Goal: Transaction & Acquisition: Download file/media

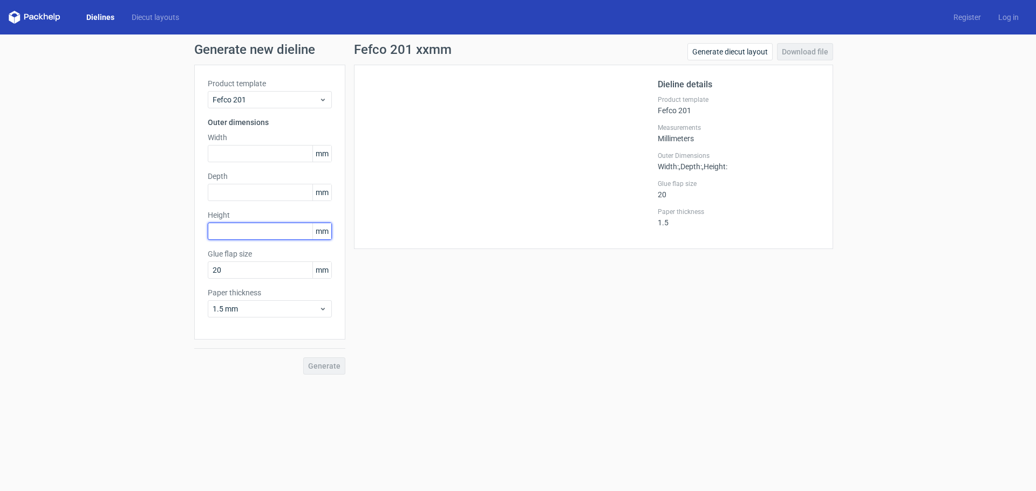
click at [250, 236] on input "text" at bounding box center [270, 231] width 124 height 17
type input "83"
click at [238, 151] on input "text" at bounding box center [270, 153] width 124 height 17
type input "279"
click at [223, 184] on input "text" at bounding box center [270, 192] width 124 height 17
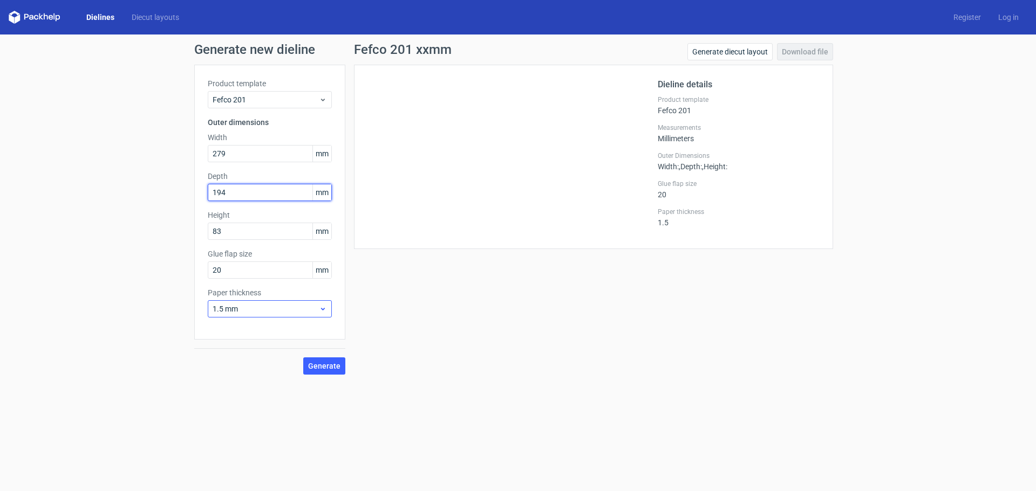
type input "194"
click at [259, 315] on div "1.5 mm" at bounding box center [270, 308] width 124 height 17
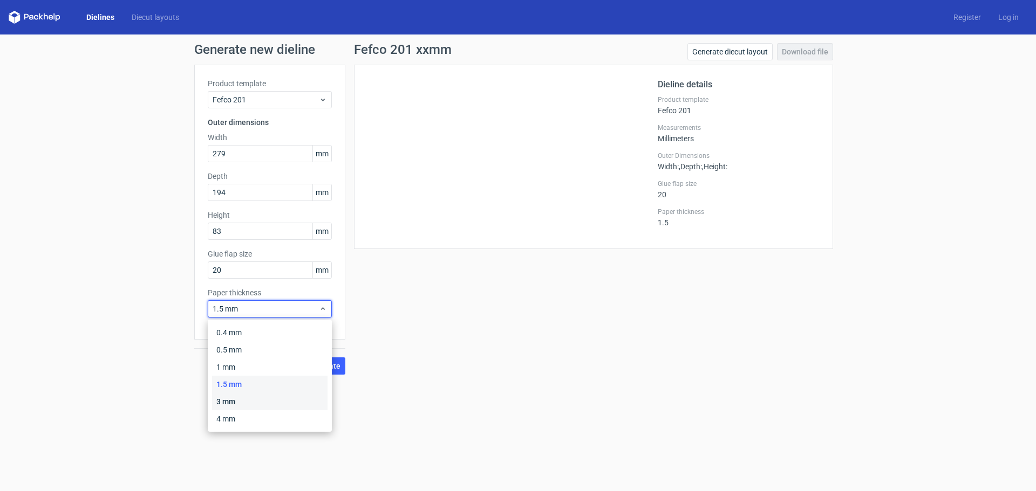
click at [238, 395] on div "3 mm" at bounding box center [269, 401] width 115 height 17
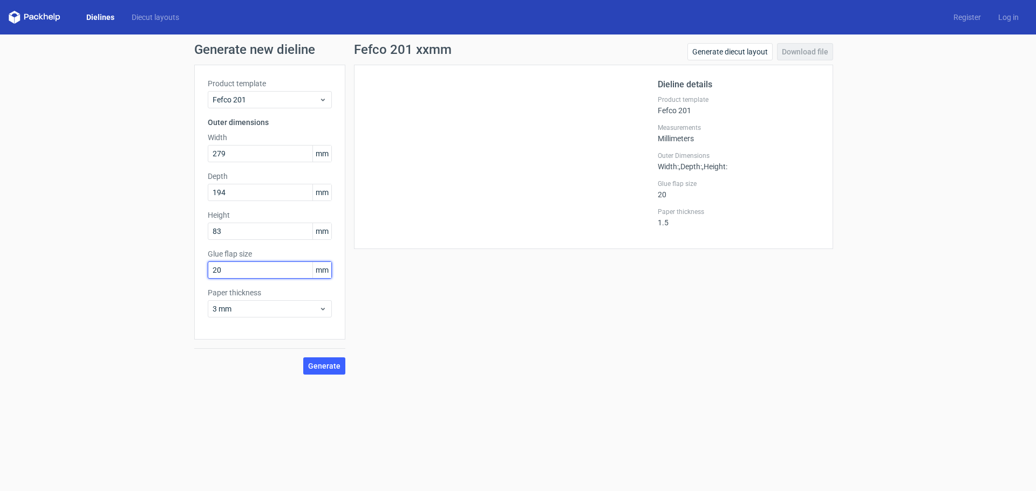
click at [208, 270] on input "20" at bounding box center [270, 270] width 124 height 17
click at [222, 273] on input "20" at bounding box center [270, 270] width 124 height 17
drag, startPoint x: 227, startPoint y: 272, endPoint x: 208, endPoint y: 272, distance: 18.3
click at [208, 272] on input "20" at bounding box center [270, 270] width 124 height 17
type input "35"
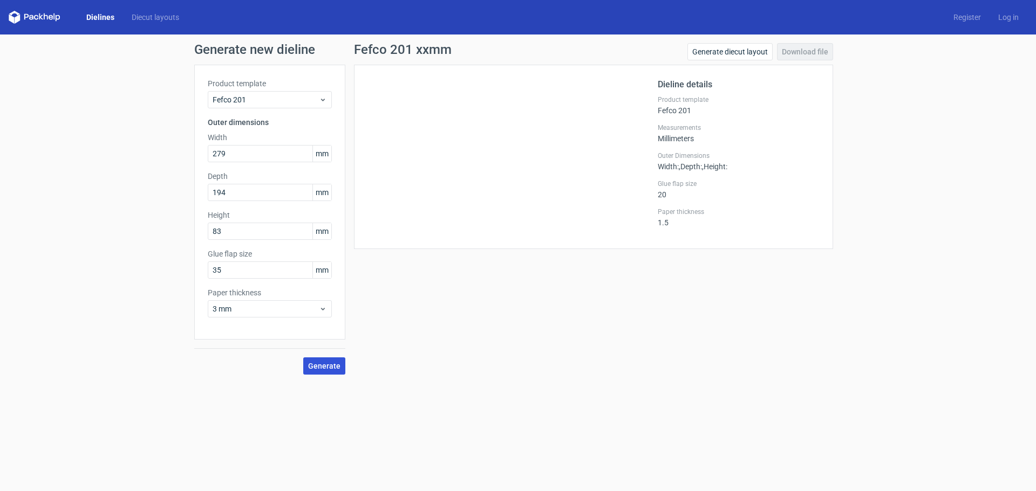
click at [316, 358] on button "Generate" at bounding box center [324, 366] width 42 height 17
click at [800, 53] on link "Download file" at bounding box center [805, 51] width 56 height 17
